Goal: Task Accomplishment & Management: Manage account settings

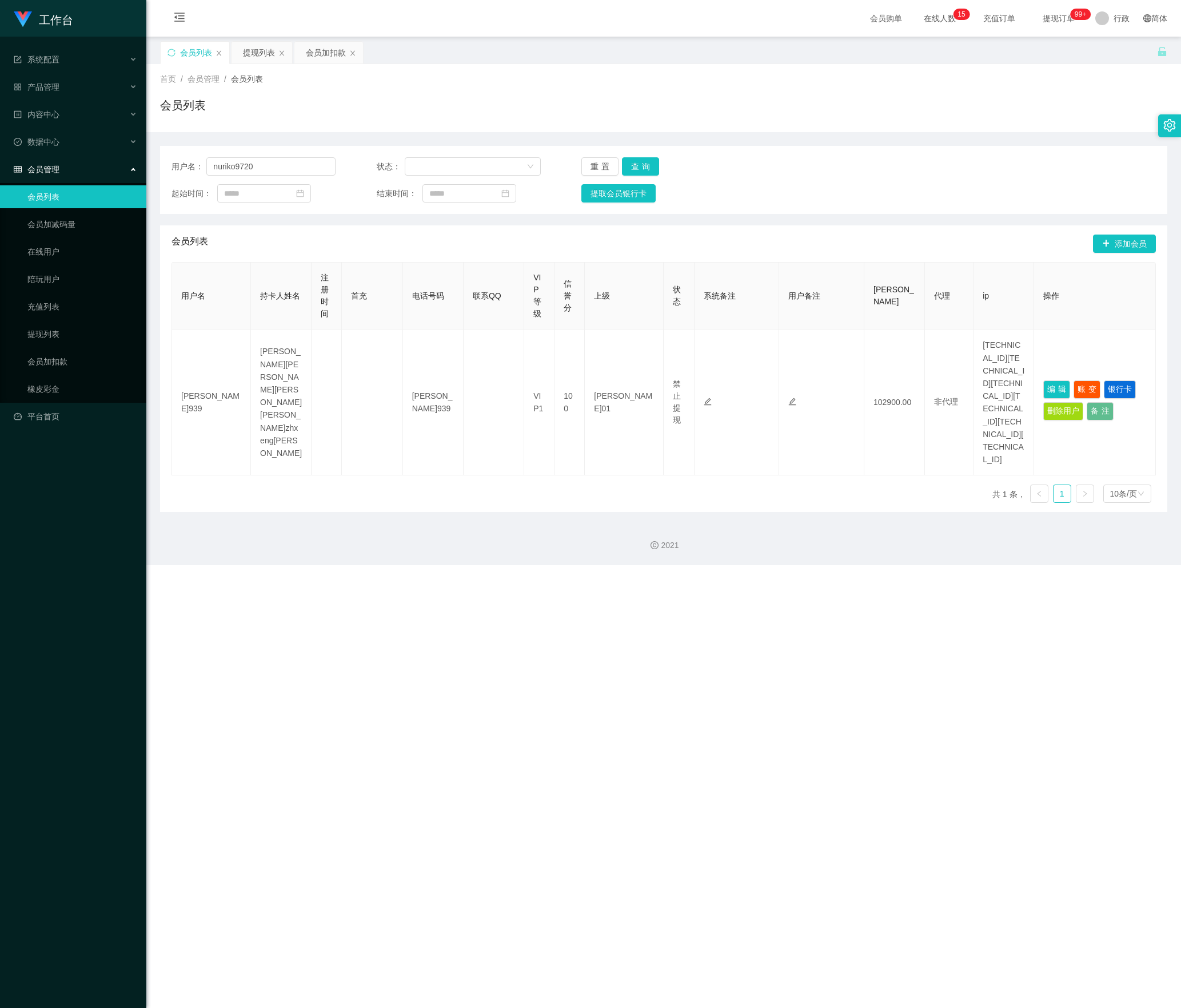
click at [0, 167] on html "工作台 系统配置 产品管理 内容中心 数据中心 会员管理 会员列表 会员加减码量 在线用户 陪玩用户 充值列表 提现列表 会员加扣款 橡皮彩金 平台首页 保存…" at bounding box center [590, 504] width 1181 height 1008
type input "91009086"
click at [642, 168] on button "查询" at bounding box center [641, 166] width 37 height 18
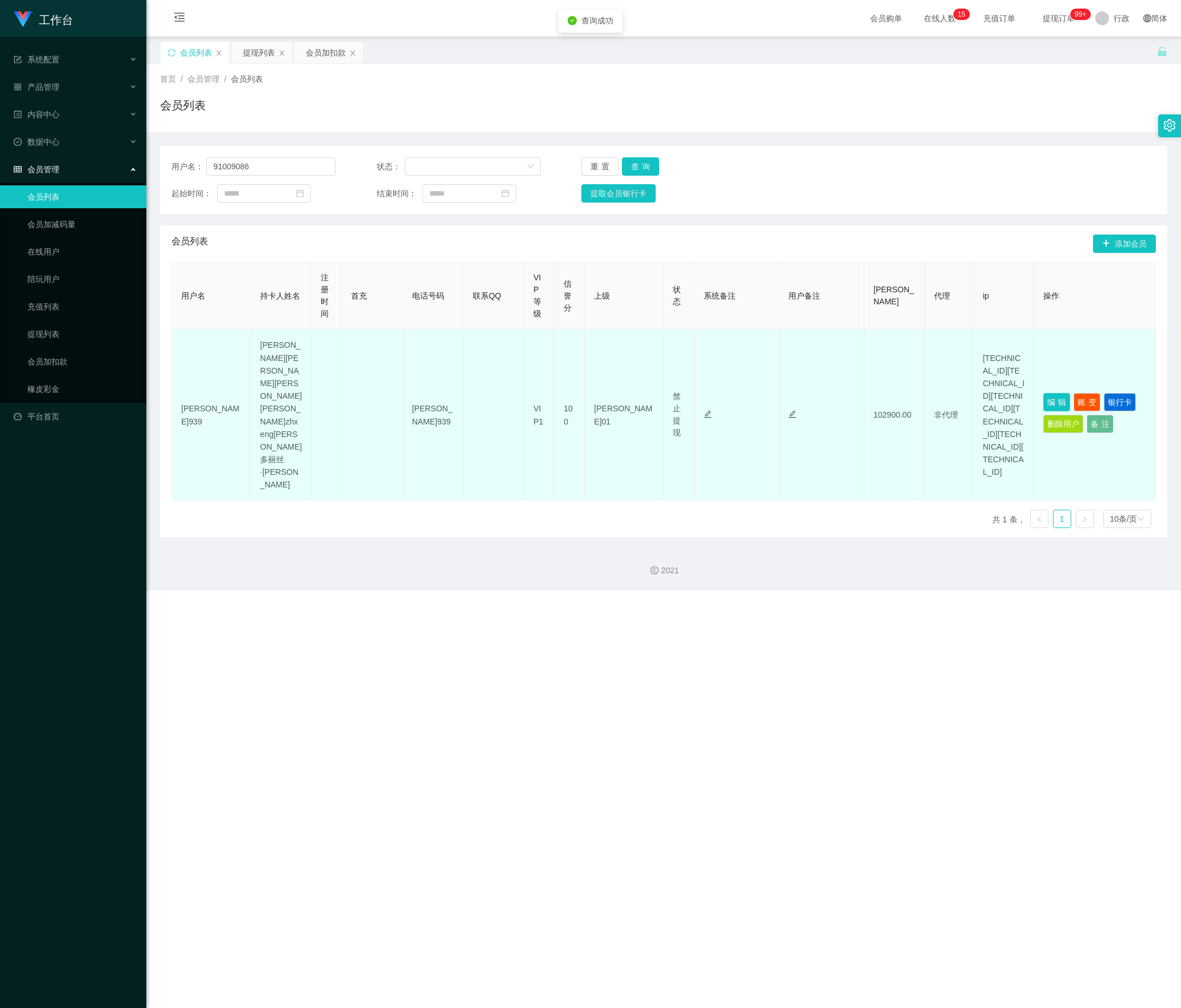
click at [1055, 393] on button "编辑" at bounding box center [1057, 402] width 27 height 18
type input "91009086"
type input "[PERSON_NAME]"
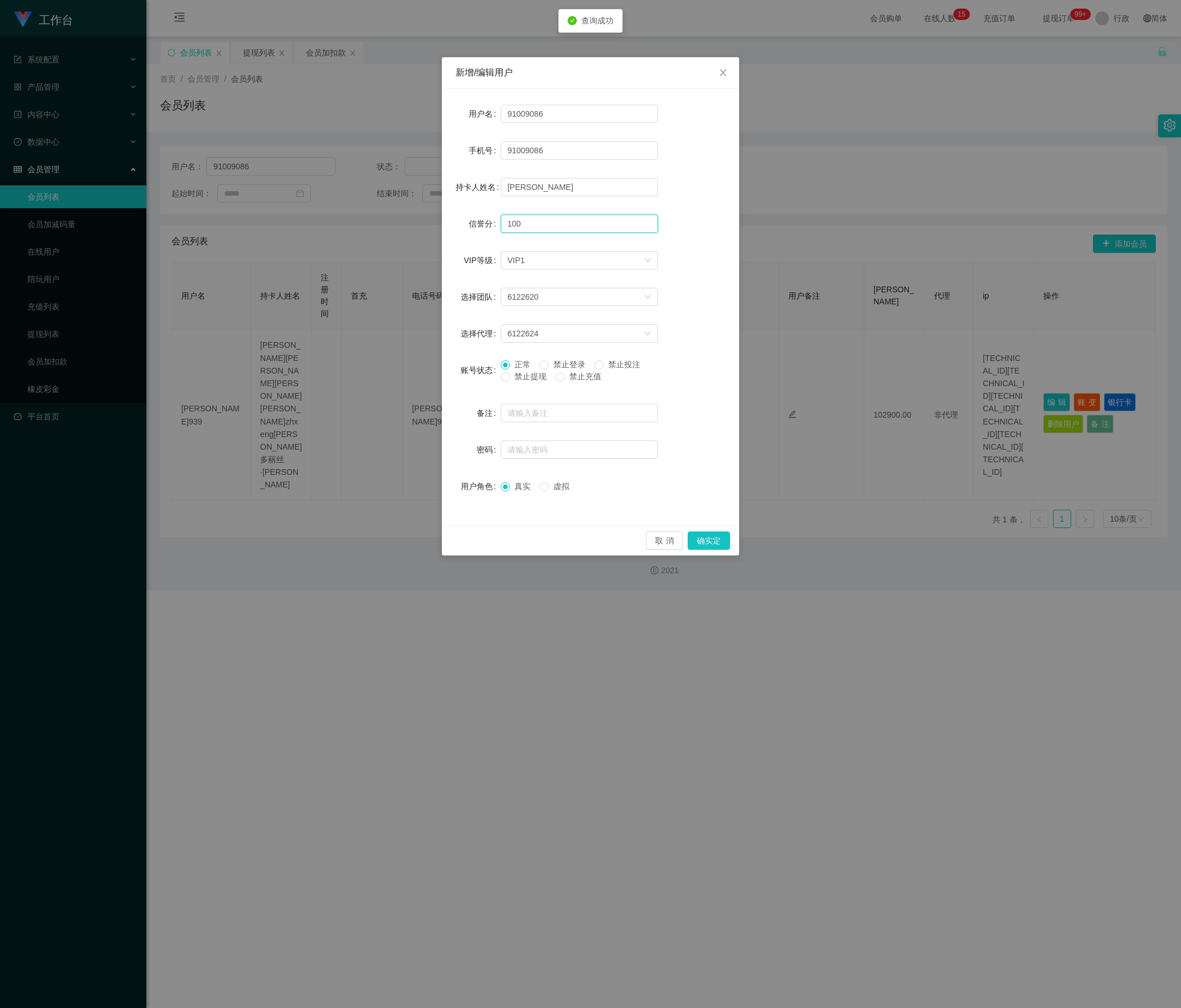
click at [418, 224] on div "新增/编辑用户 用户名 91009086 手机号 91009086 持卡人姓名 [PERSON_NAME] 信誉分 100 VIP等级 选择VIP等级 VIP…" at bounding box center [590, 504] width 1181 height 1008
type input "78"
click at [725, 536] on button "确实定" at bounding box center [709, 541] width 42 height 18
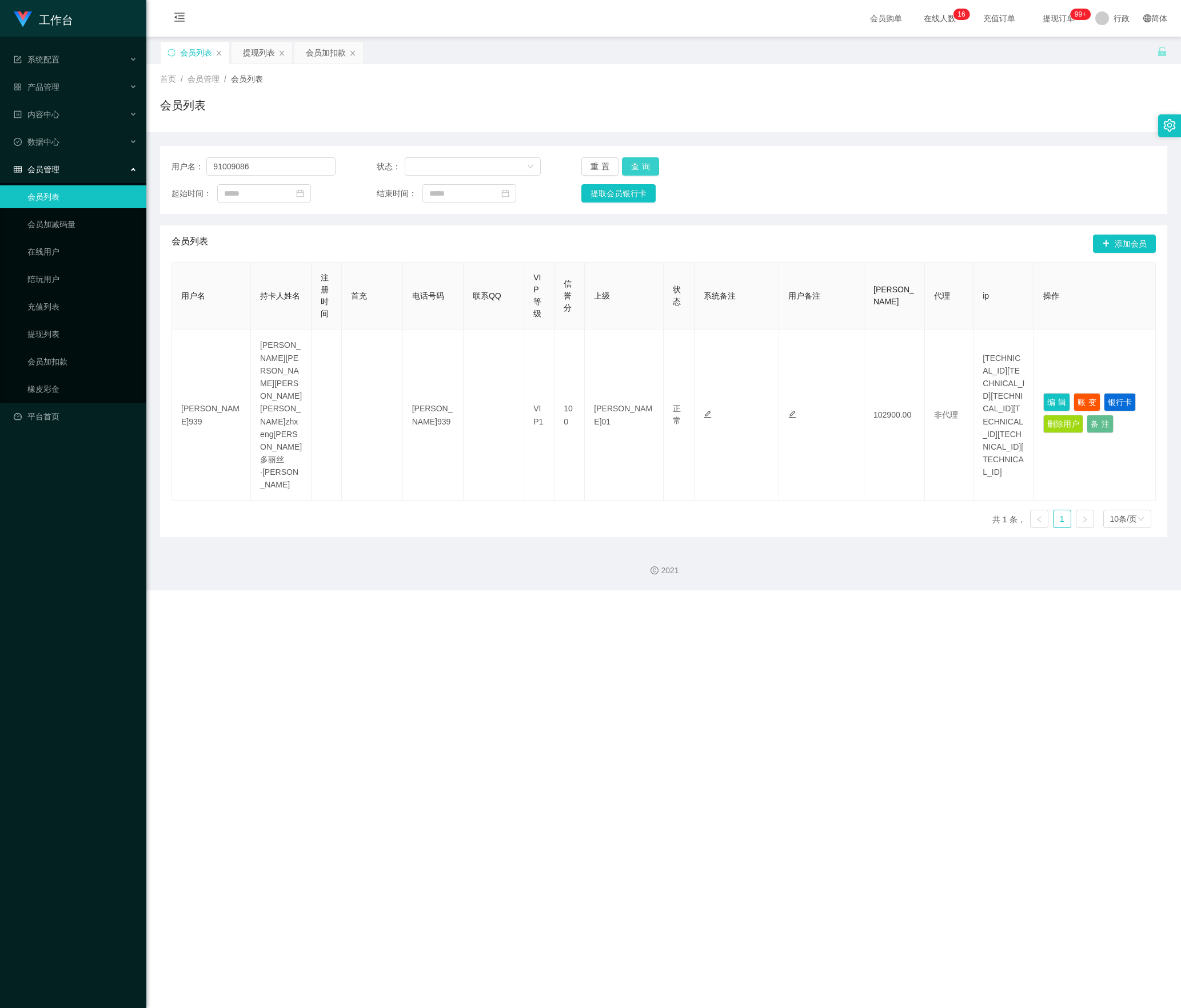
click at [651, 159] on button "查询" at bounding box center [641, 166] width 37 height 18
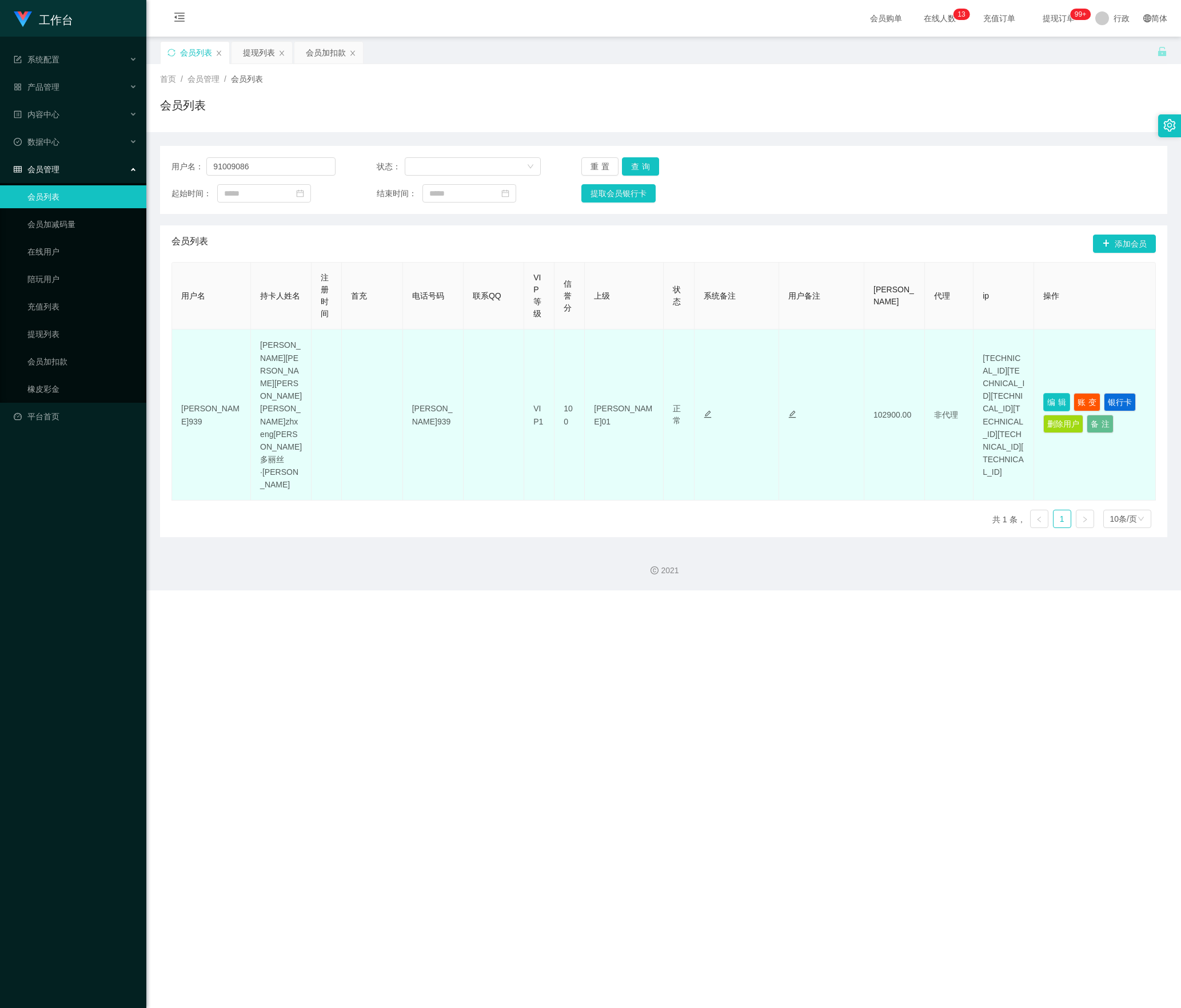
click at [1044, 393] on button "编辑" at bounding box center [1057, 402] width 27 height 18
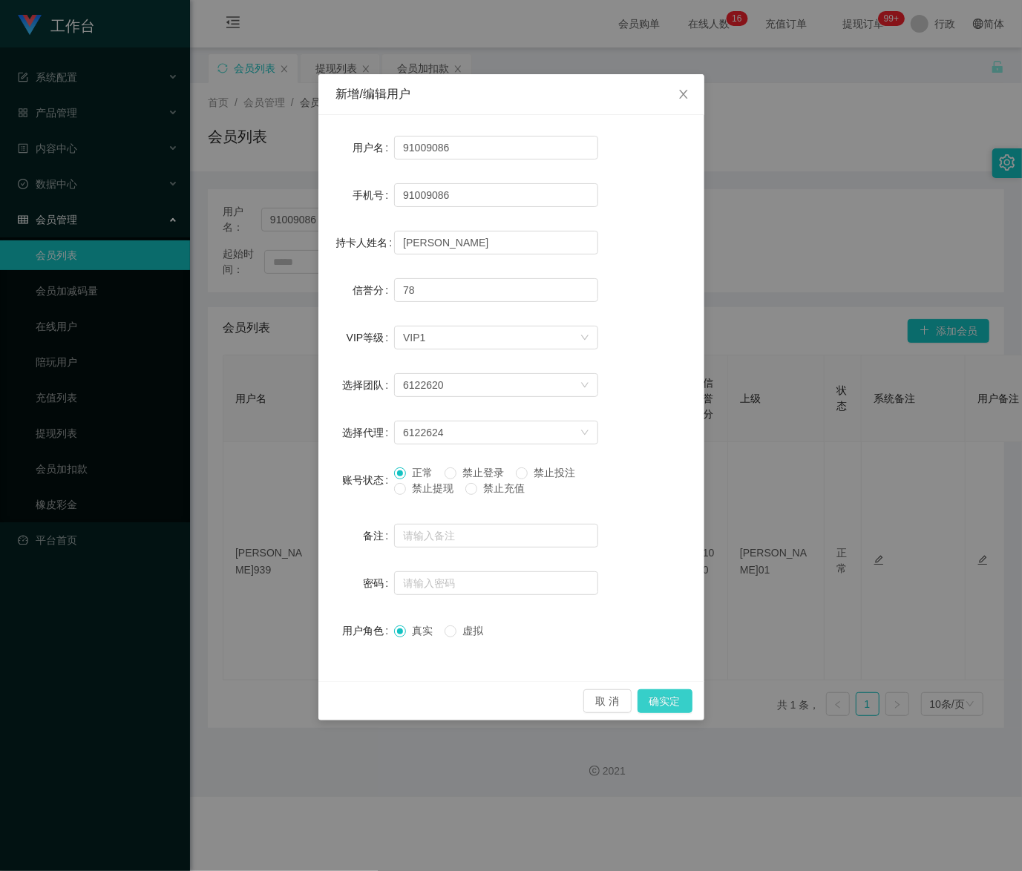
click at [675, 704] on button "确实定" at bounding box center [665, 702] width 55 height 24
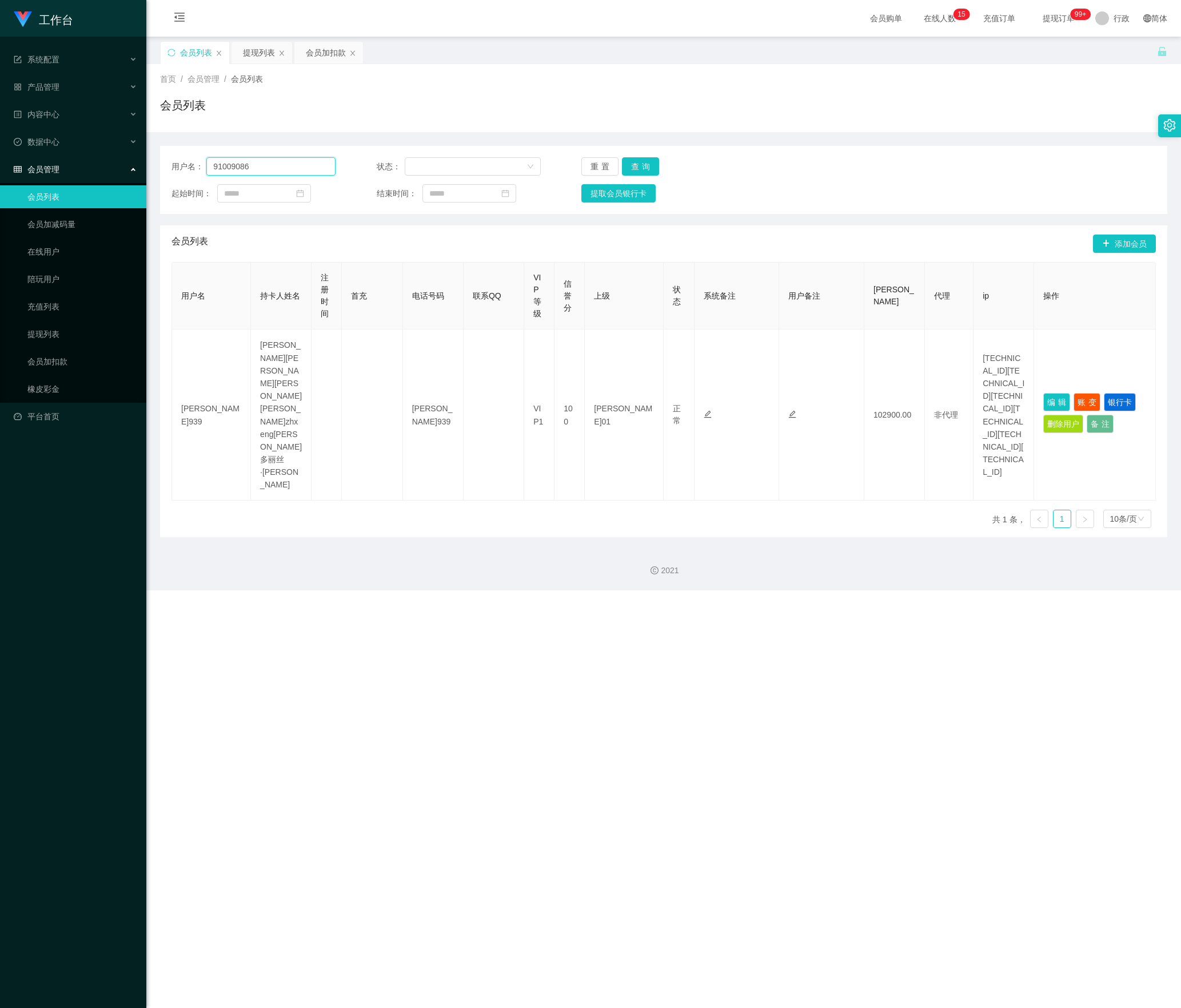
drag, startPoint x: 288, startPoint y: 163, endPoint x: 80, endPoint y: 170, distance: 208.1
click at [80, 170] on section "工作台 系统配置 产品管理 内容中心 数据中心 会员管理 会员列表 会员加减码量 在线用户 陪玩用户 充值列表 提现列表 会员加扣款 橡皮彩金 平台首页 保存…" at bounding box center [590, 295] width 1181 height 590
click at [647, 170] on button "查询" at bounding box center [641, 166] width 37 height 18
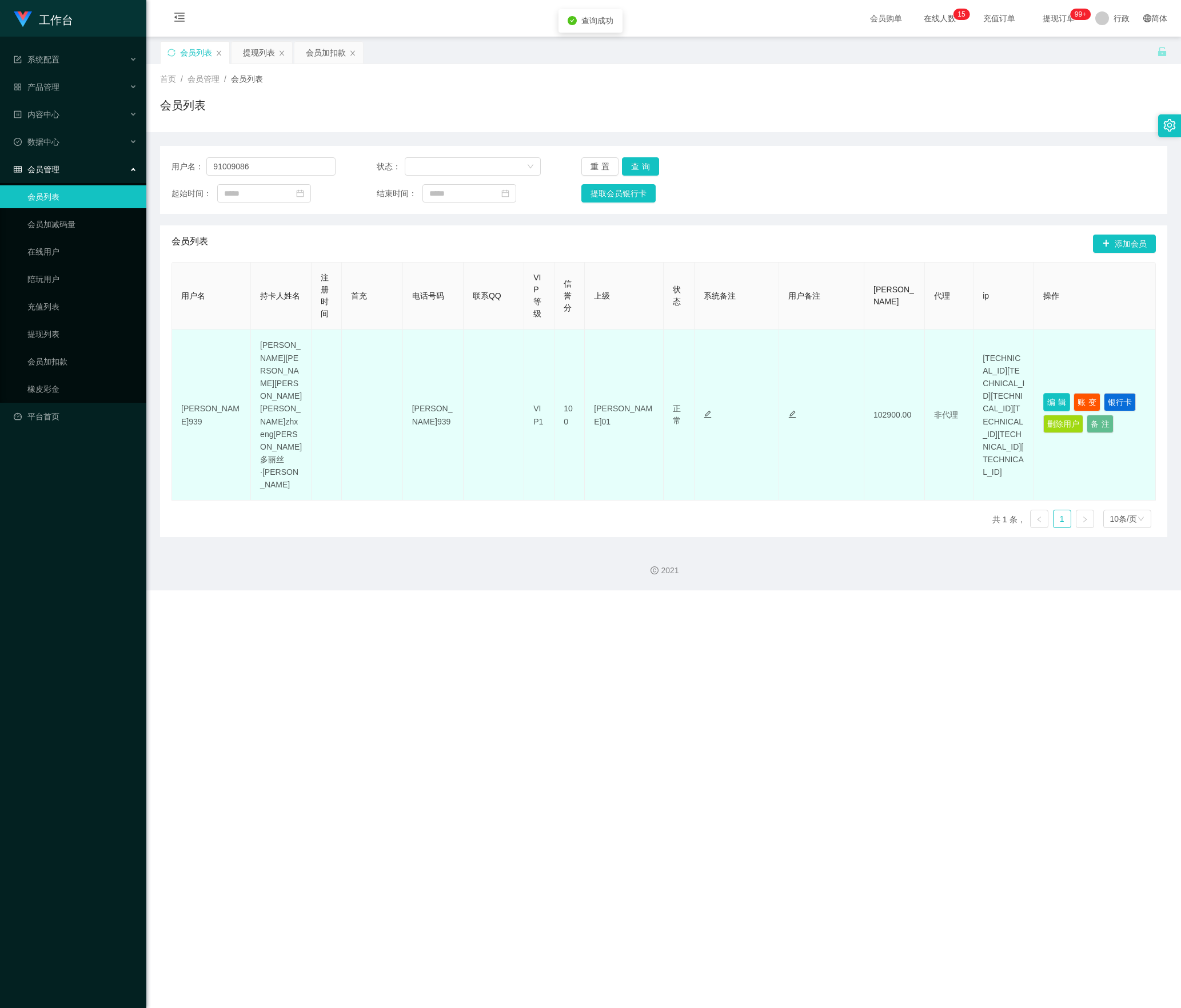
click at [1048, 393] on button "编辑" at bounding box center [1057, 402] width 27 height 18
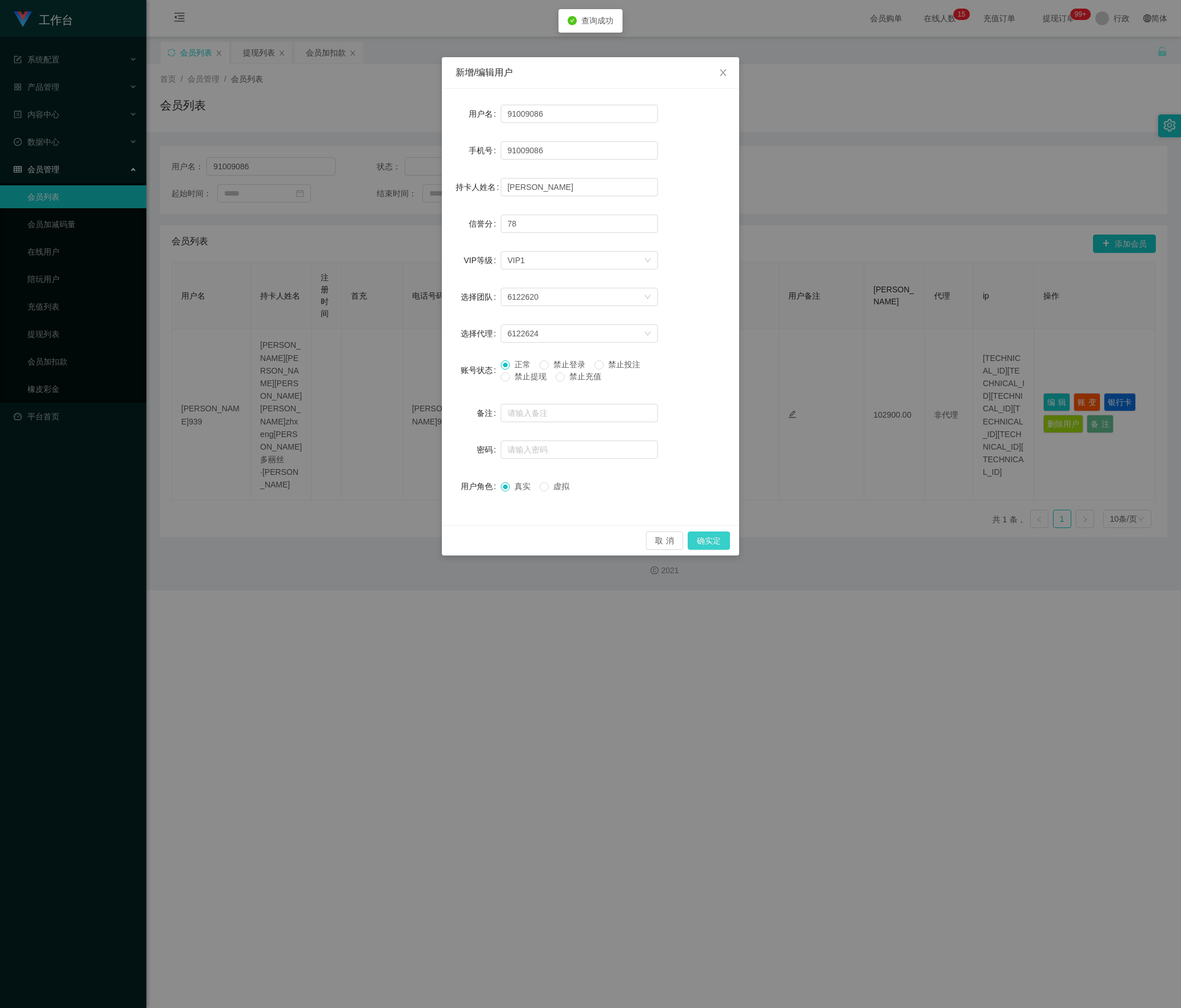
click at [711, 541] on button "确实定" at bounding box center [709, 541] width 42 height 18
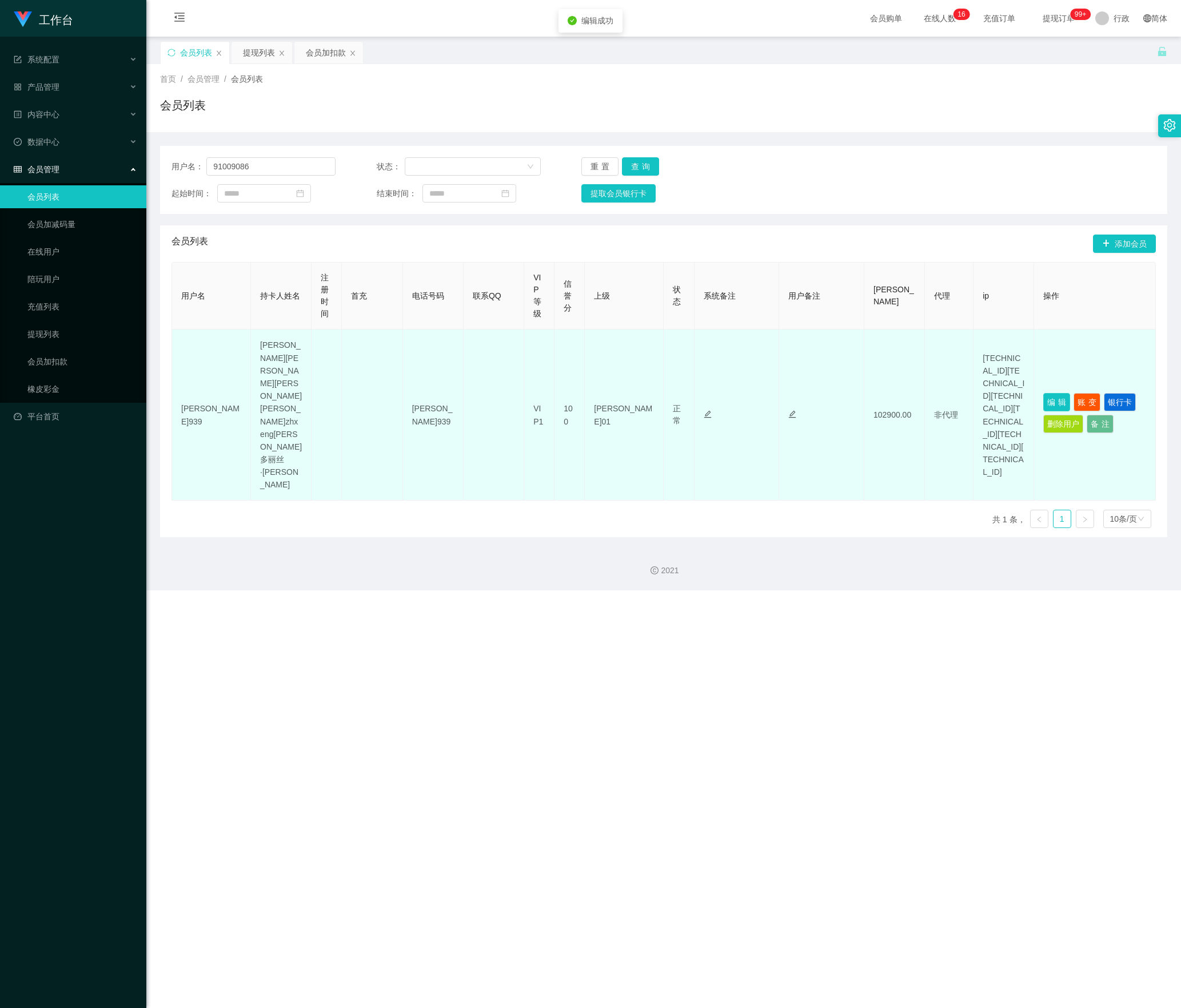
click at [1044, 393] on button "编辑" at bounding box center [1057, 402] width 27 height 18
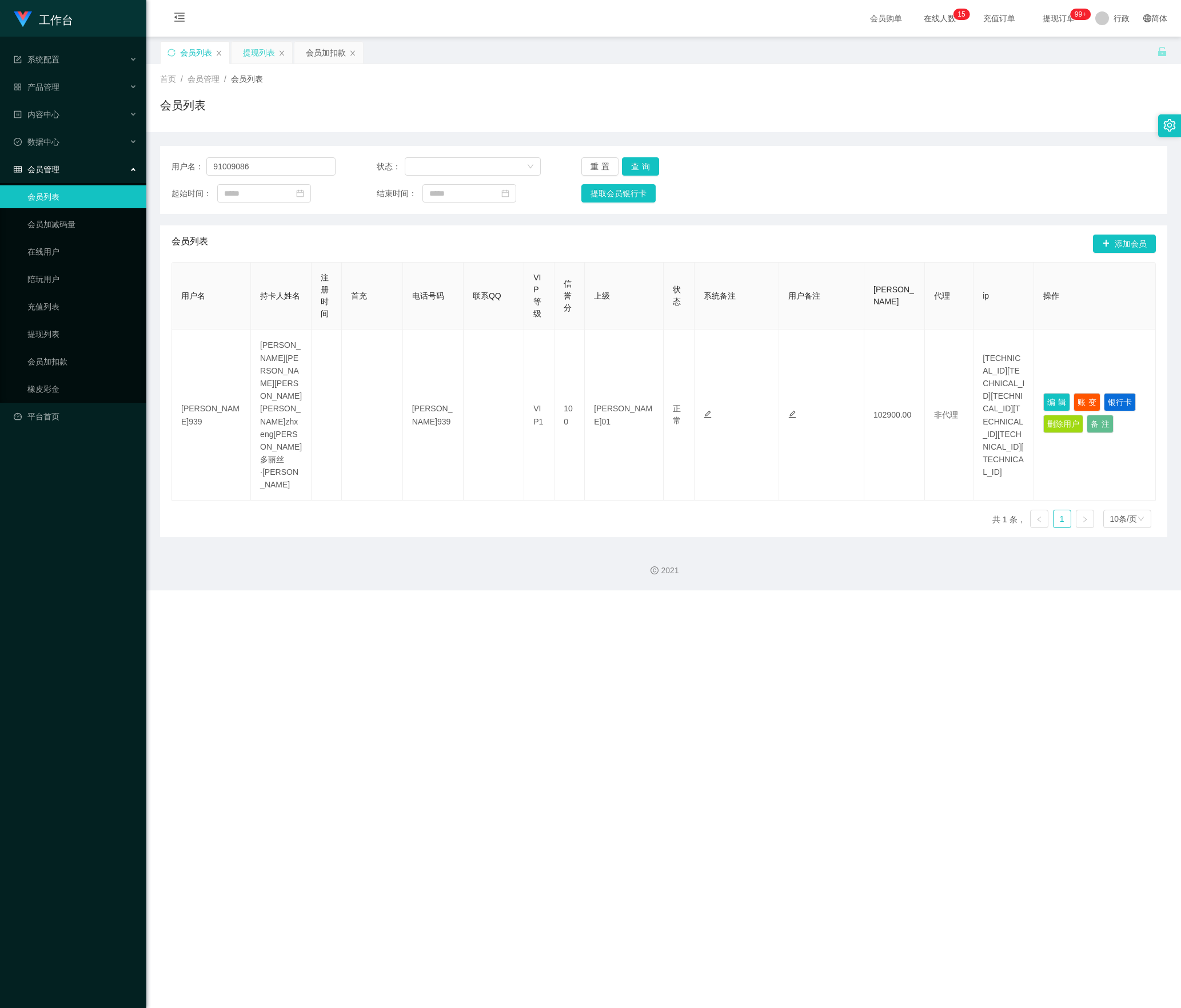
click at [260, 54] on font "提现列表" at bounding box center [259, 52] width 32 height 9
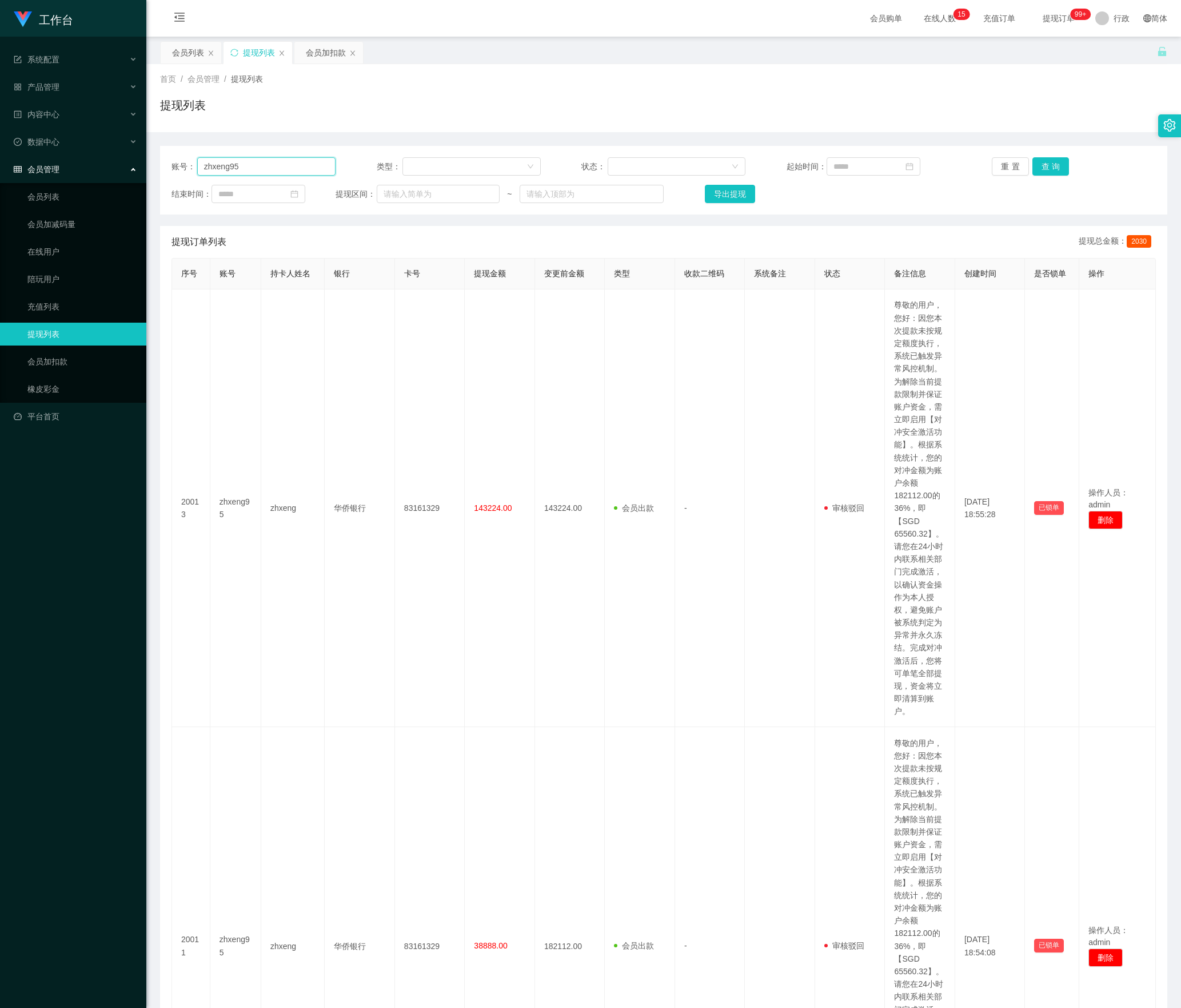
drag, startPoint x: 267, startPoint y: 163, endPoint x: 87, endPoint y: 163, distance: 180.0
click at [87, 163] on section "工作台 系统配置 产品管理 内容中心 数据中心 会员管理 会员列表 会员加减码量 在线用户 陪玩用户 充值列表 提现列表 会员加扣款 橡皮彩金 平台首页 保存…" at bounding box center [590, 811] width 1181 height 1621
paste input "91009086"
type input "91009086"
drag, startPoint x: 1048, startPoint y: 170, endPoint x: 1031, endPoint y: 176, distance: 18.0
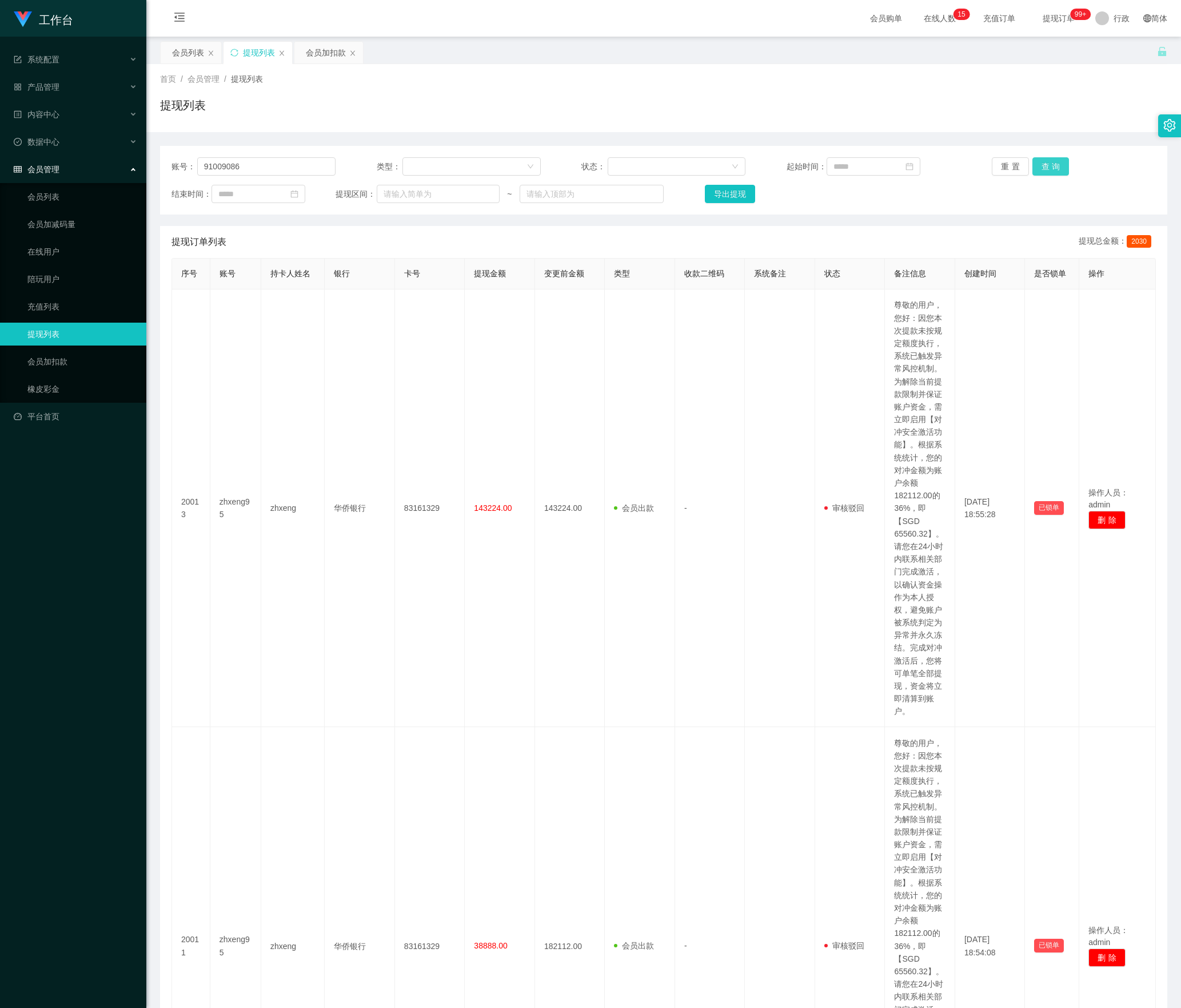
click at [1048, 170] on button "查询" at bounding box center [1051, 166] width 37 height 18
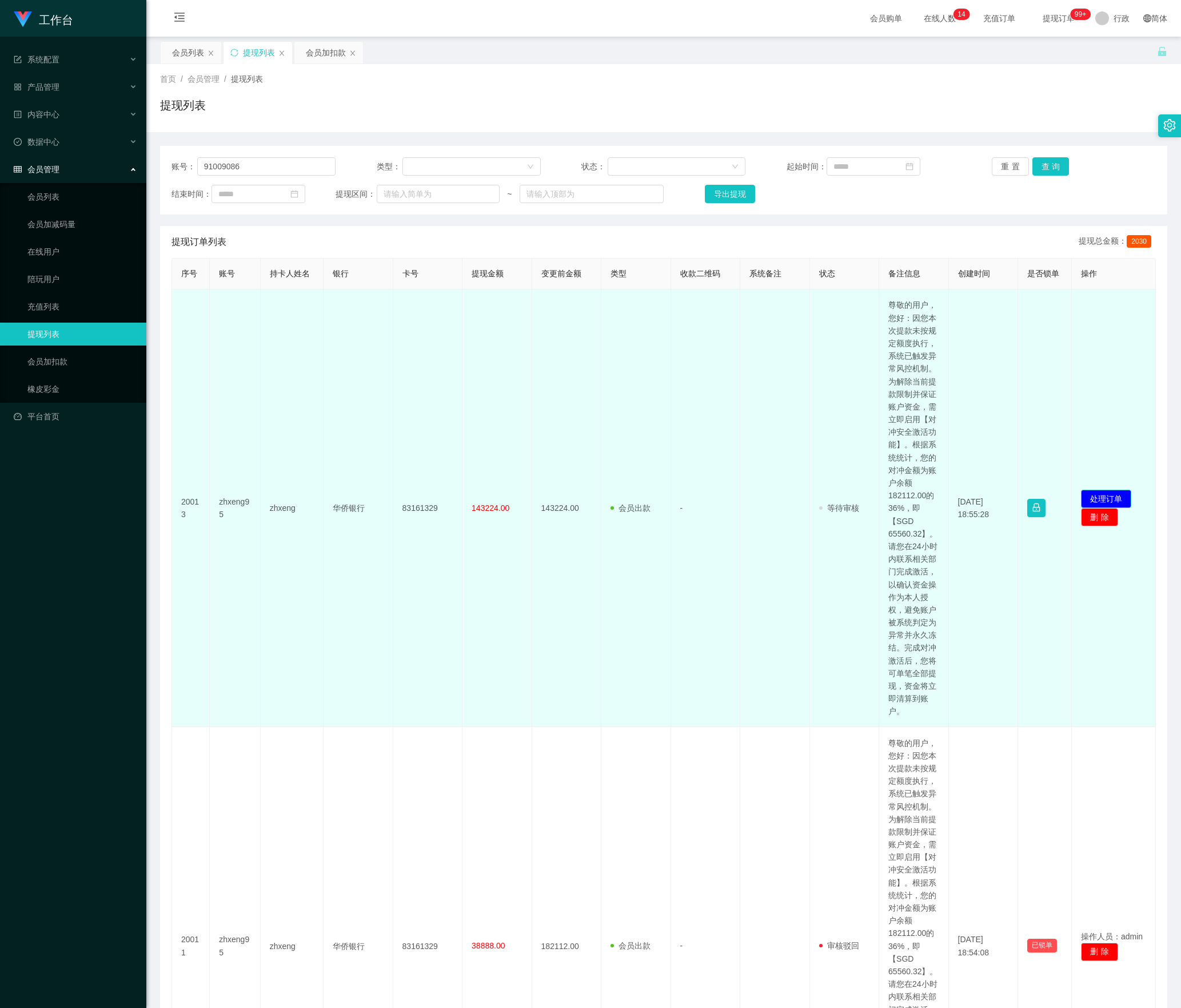
click at [1104, 508] on button "处理订单" at bounding box center [1106, 499] width 50 height 18
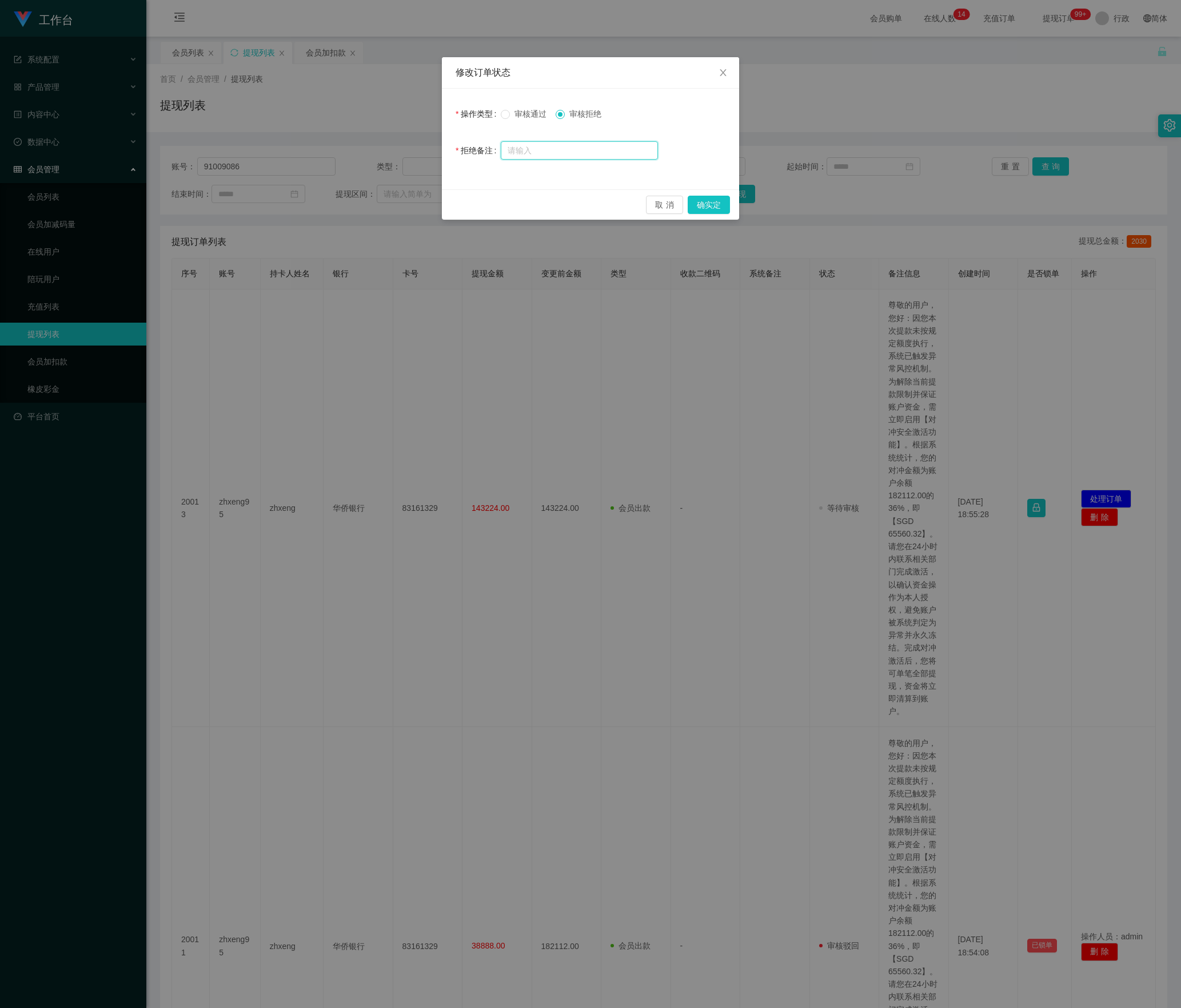
click at [598, 151] on input "text" at bounding box center [579, 150] width 157 height 18
paste input "尊敬的用户，您好： 经系统检测，您的工作台因多次出现数据异常，已触发账户验资处理，导致当前信誉评分受到影响。由于当前信誉分未达合规标准，建议您尽快联系相关负责…"
type input "尊敬的用户，您好： 经系统检测，您的工作台因多次出现数据异常，已触发账户验资处理，导致当前信誉评分受到影响。由于当前信誉分未达合规标准，建议您尽快联系相关负责…"
click at [706, 207] on button "确实定" at bounding box center [709, 205] width 42 height 18
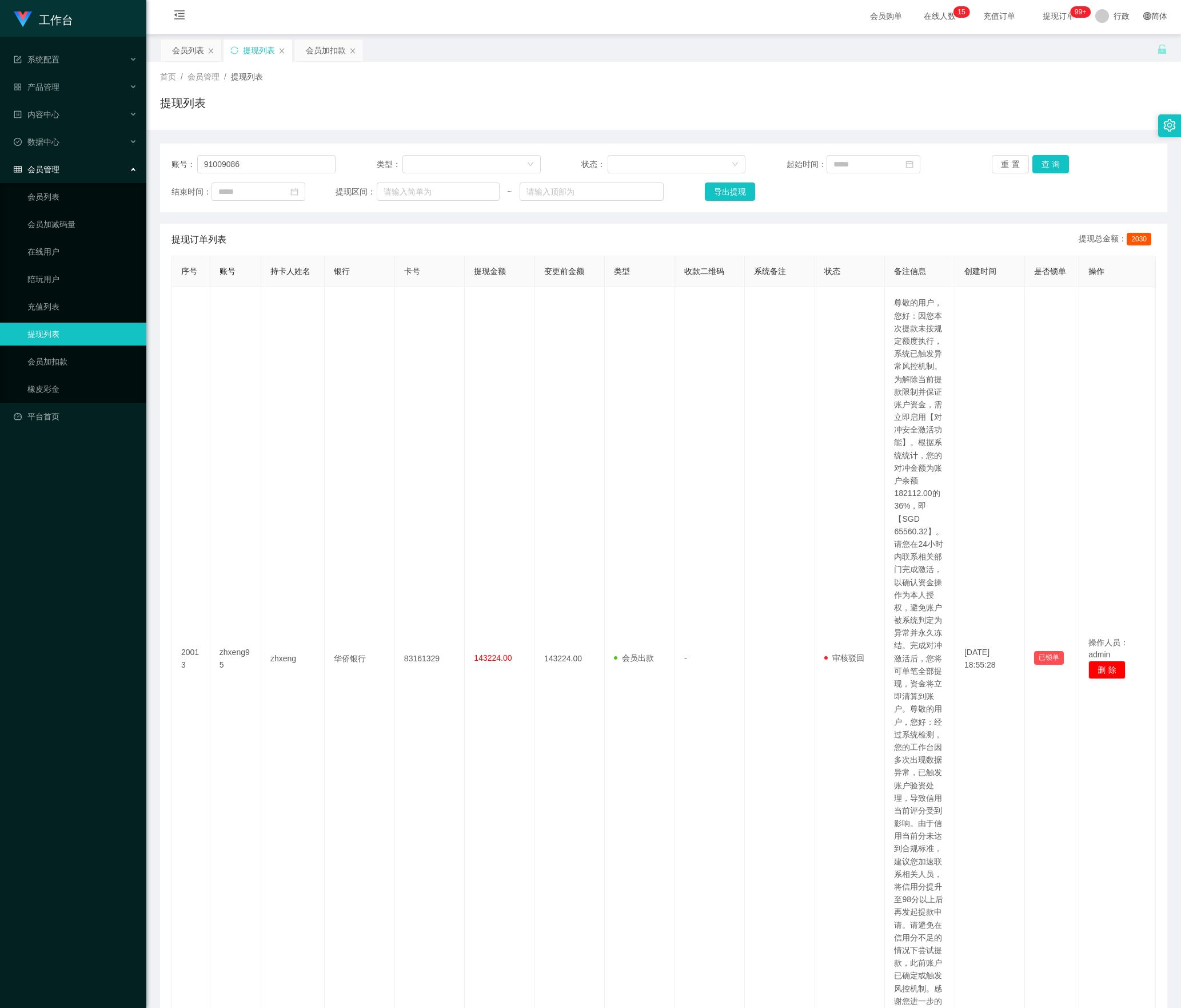
scroll to position [0, 0]
